Goal: Task Accomplishment & Management: Manage account settings

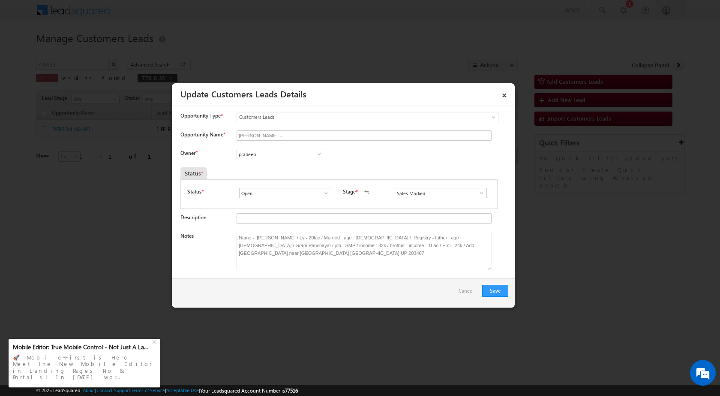
click at [300, 274] on div "Notes Name - [PERSON_NAME] / Lv - 20lac / Married : age : [DEMOGRAPHIC_DATA] / …" at bounding box center [344, 252] width 328 height 43
click at [316, 257] on textarea "Name - [PERSON_NAME] / Lv - 20lac / Married : age : [DEMOGRAPHIC_DATA] / Regist…" at bounding box center [364, 250] width 255 height 39
click at [308, 237] on textarea "Name - [PERSON_NAME] / Lv - 20lac / Married : age : [DEMOGRAPHIC_DATA] / Regist…" at bounding box center [364, 250] width 255 height 39
click at [318, 266] on textarea "Name - [PERSON_NAME] / Lv - 20lac / Married : age : [DEMOGRAPHIC_DATA] / Regist…" at bounding box center [364, 250] width 255 height 39
click at [509, 96] on link "×" at bounding box center [504, 93] width 15 height 15
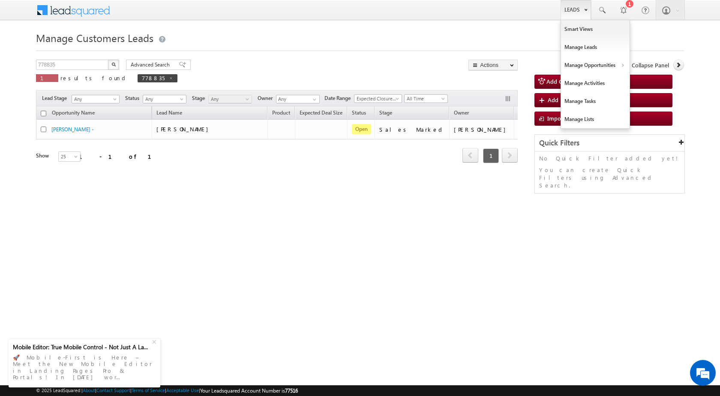
click at [569, 8] on link "Leads" at bounding box center [576, 10] width 30 height 20
click at [643, 82] on link "Customers Leads" at bounding box center [670, 84] width 78 height 18
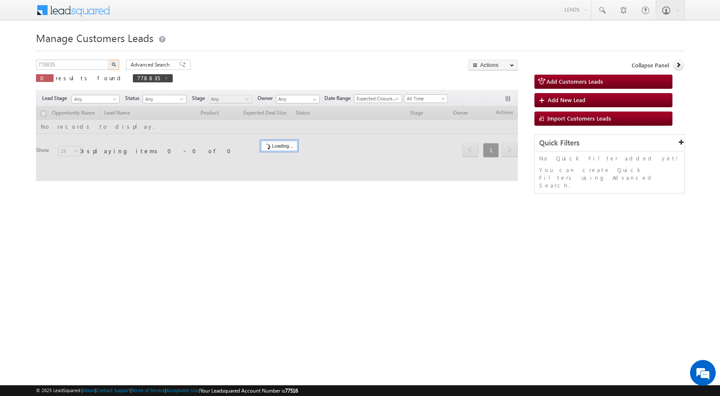
click at [75, 64] on input "778835" at bounding box center [72, 65] width 73 height 10
type input "783249"
click at [110, 65] on button "button" at bounding box center [113, 65] width 11 height 10
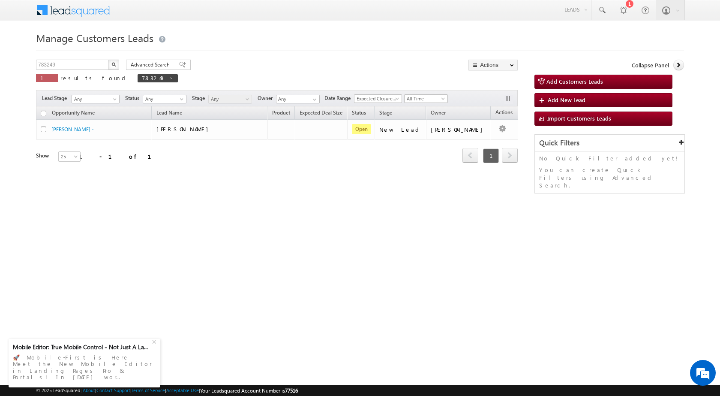
click at [196, 171] on div "Opportunity Name Lead Name Product Expected Deal Size Status Stage Owner Action…" at bounding box center [277, 139] width 482 height 67
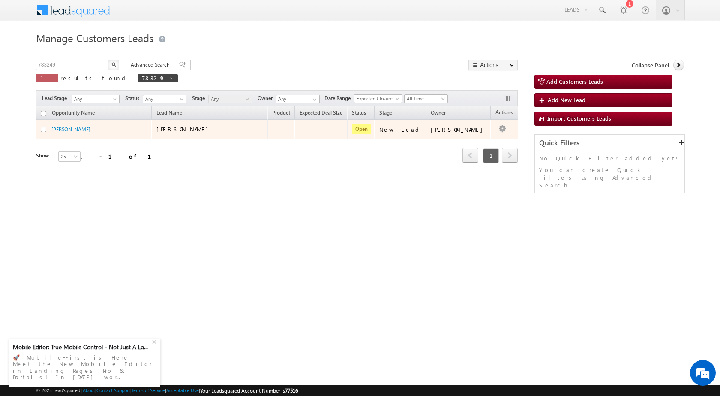
click at [498, 127] on span at bounding box center [502, 128] width 9 height 10
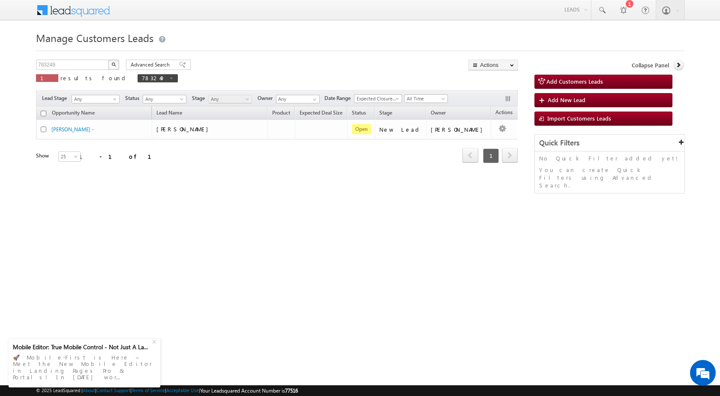
click at [469, 246] on html "Menu Surbhi Dhadve sitar a5@ks erve." at bounding box center [360, 132] width 720 height 264
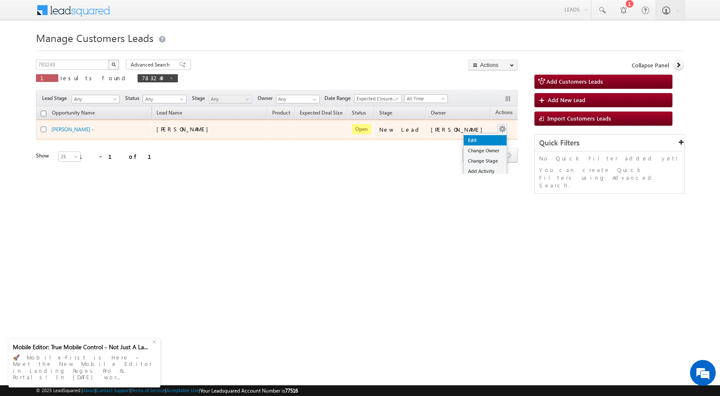
click at [481, 138] on link "Edit" at bounding box center [485, 140] width 43 height 10
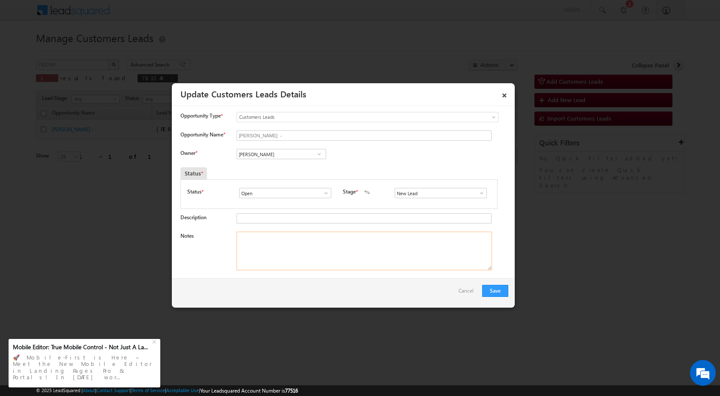
click at [335, 248] on textarea "Notes" at bounding box center [364, 250] width 255 height 39
paste textarea "Name - Nandkishor Lodha / Construction / Qv - 10Lac / Lv - 5Lac / Registry / Fa…"
type textarea "Name - Nandkishor Lodha / Construction / Qv - 10Lac / Lv - 5Lac / Registry / Fa…"
click at [258, 141] on input "Nandkishor Lodha -" at bounding box center [364, 135] width 255 height 10
click at [265, 156] on input "Vikas Halwai" at bounding box center [282, 154] width 90 height 10
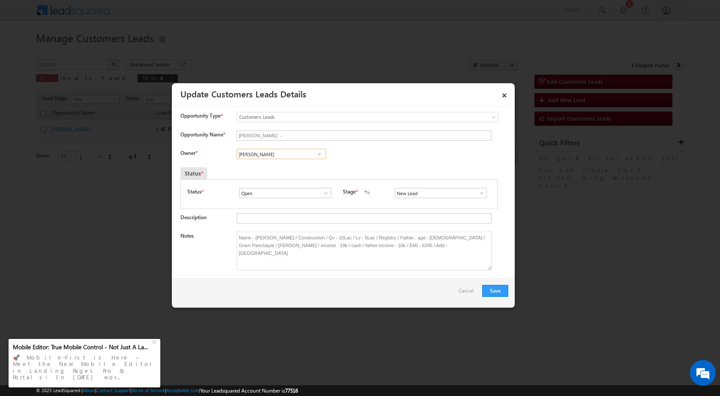
paste input "suresh.verma@sgrlimited.in"
click at [265, 169] on span "suresh.verma@sgrlimited.in" at bounding box center [278, 171] width 77 height 6
type input "[PERSON_NAME]"
click at [494, 291] on button "Save" at bounding box center [495, 291] width 26 height 12
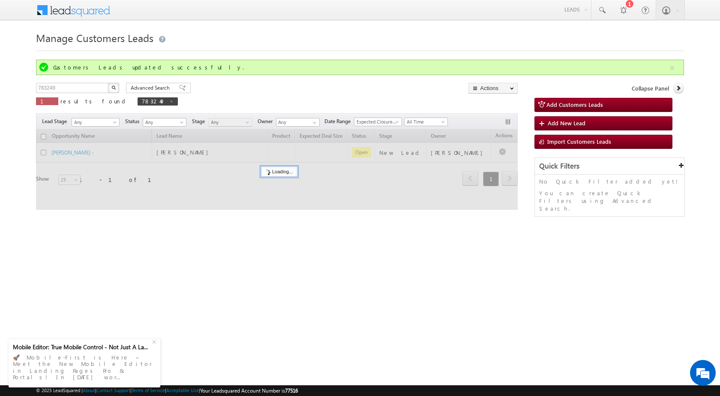
click at [378, 226] on div "Manage Customers Leads Customers Leads updated successfully. 783249 X 1 results…" at bounding box center [360, 136] width 648 height 214
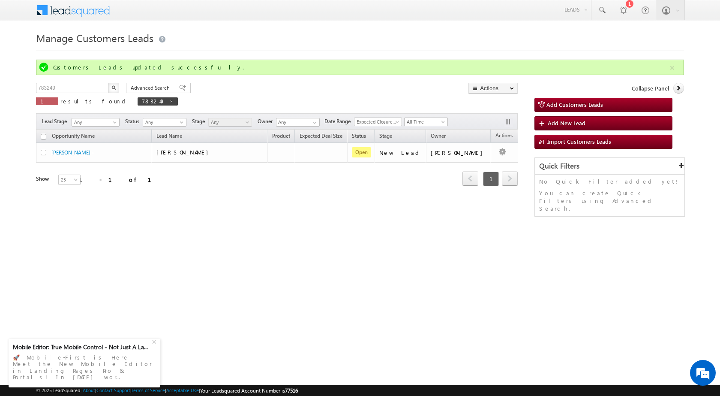
drag, startPoint x: 462, startPoint y: 252, endPoint x: 429, endPoint y: 193, distance: 68.1
click at [461, 250] on html "Menu Surbhi Dhadve sitar a5@ks erve." at bounding box center [360, 132] width 720 height 264
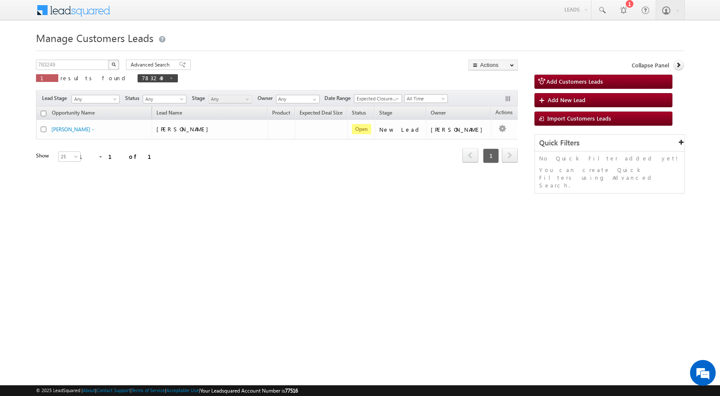
click at [341, 222] on div "Manage Customers Leads 783249 X 1 results found 783249 Advanced Search Advanced…" at bounding box center [360, 136] width 648 height 214
